Goal: Information Seeking & Learning: Check status

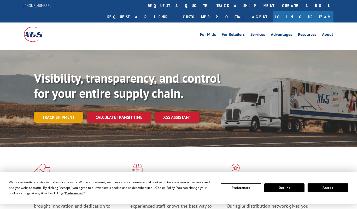
click at [71, 112] on link "Track shipment" at bounding box center [58, 117] width 49 height 11
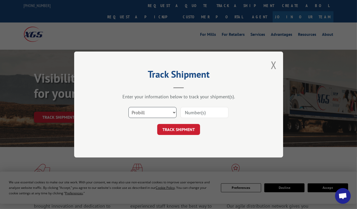
drag, startPoint x: 165, startPoint y: 108, endPoint x: 165, endPoint y: 112, distance: 3.2
click at [165, 108] on select "Select category... Probill BOL PO" at bounding box center [152, 112] width 48 height 11
select select "bol"
click at [128, 107] on select "Select category... Probill BOL PO" at bounding box center [152, 112] width 48 height 11
click at [203, 114] on input at bounding box center [204, 112] width 48 height 11
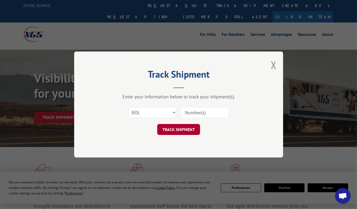
paste input "363540"
type input "363540"
click at [181, 131] on button "TRACK SHIPMENT" at bounding box center [178, 129] width 43 height 11
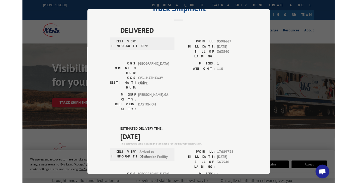
scroll to position [78, 0]
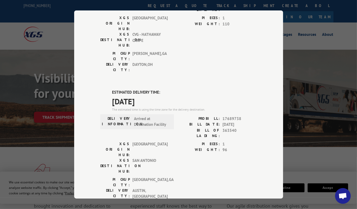
click at [237, 127] on span "363540" at bounding box center [240, 132] width 34 height 11
drag, startPoint x: 237, startPoint y: 98, endPoint x: 192, endPoint y: 98, distance: 44.7
click at [192, 127] on div "BILL OF LADING: 363540" at bounding box center [218, 132] width 78 height 11
copy div "BILL OF LADING: 363540"
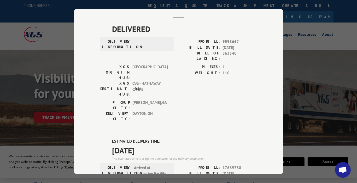
scroll to position [0, 0]
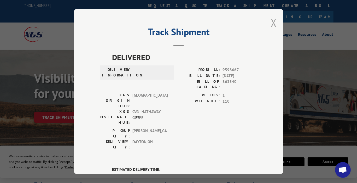
click at [272, 25] on button "Close modal" at bounding box center [274, 23] width 6 height 14
